Goal: Task Accomplishment & Management: Use online tool/utility

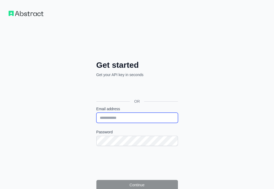
click at [96, 113] on input "Email address" at bounding box center [137, 118] width 82 height 10
paste input "**********"
type input "**********"
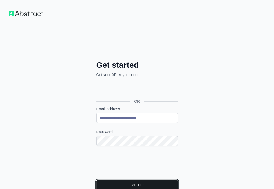
click at [96, 180] on button "Continue" at bounding box center [137, 185] width 82 height 10
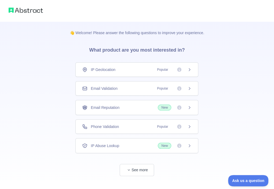
click at [132, 92] on div "Email Validation Popular" at bounding box center [136, 88] width 123 height 15
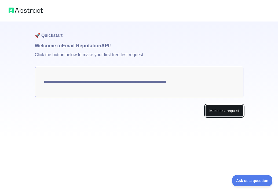
click at [213, 110] on button "Make test request" at bounding box center [224, 111] width 38 height 12
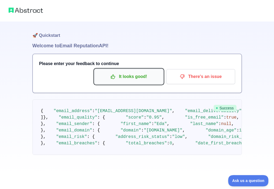
click at [129, 78] on p "It looks good!" at bounding box center [129, 76] width 61 height 9
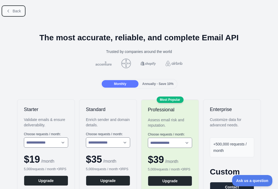
click at [18, 13] on span "Back" at bounding box center [17, 11] width 8 height 4
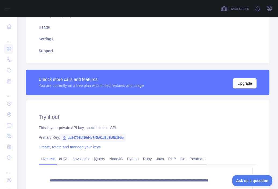
scroll to position [107, 0]
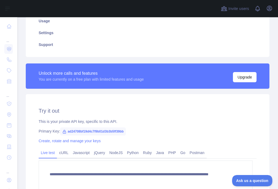
click at [114, 132] on span "ad24708bf19d4c7f9b01d3b3b5ff39bb" at bounding box center [93, 131] width 66 height 8
copy span "ad24708bf19d4c7f9b01d3b3b5ff39bb"
